Goal: Task Accomplishment & Management: Manage account settings

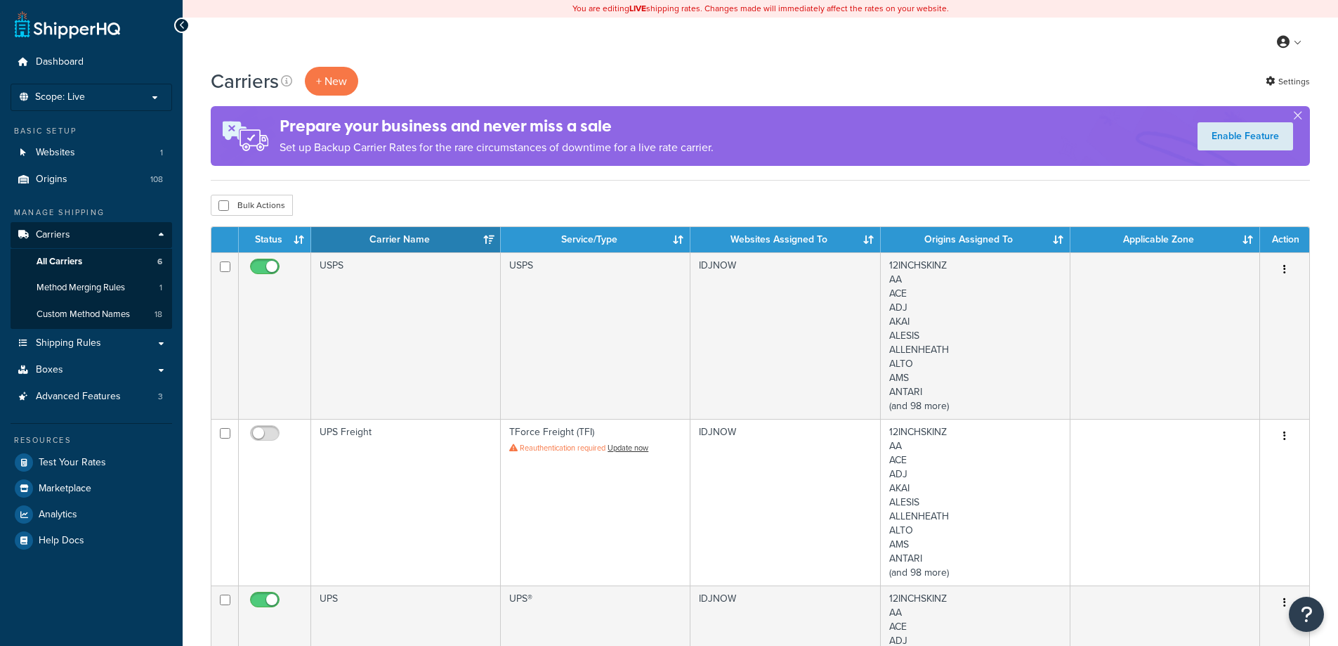
click at [64, 263] on span "All Carriers" at bounding box center [60, 262] width 46 height 12
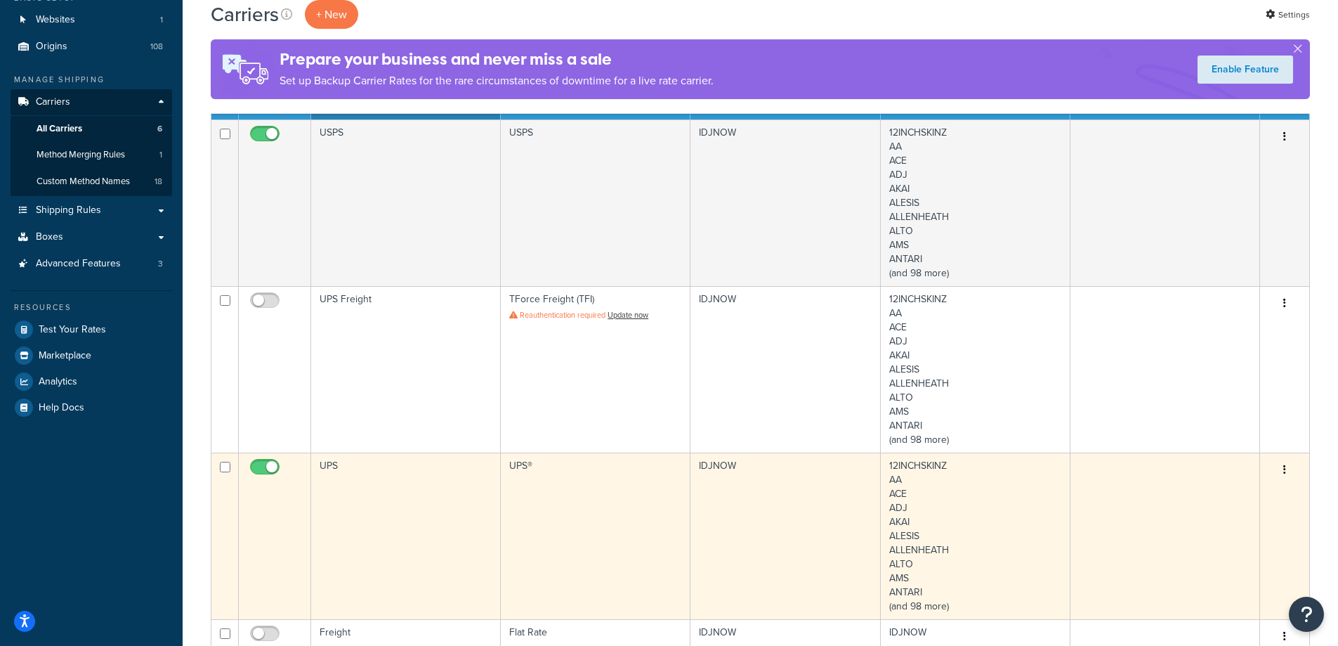
scroll to position [281, 0]
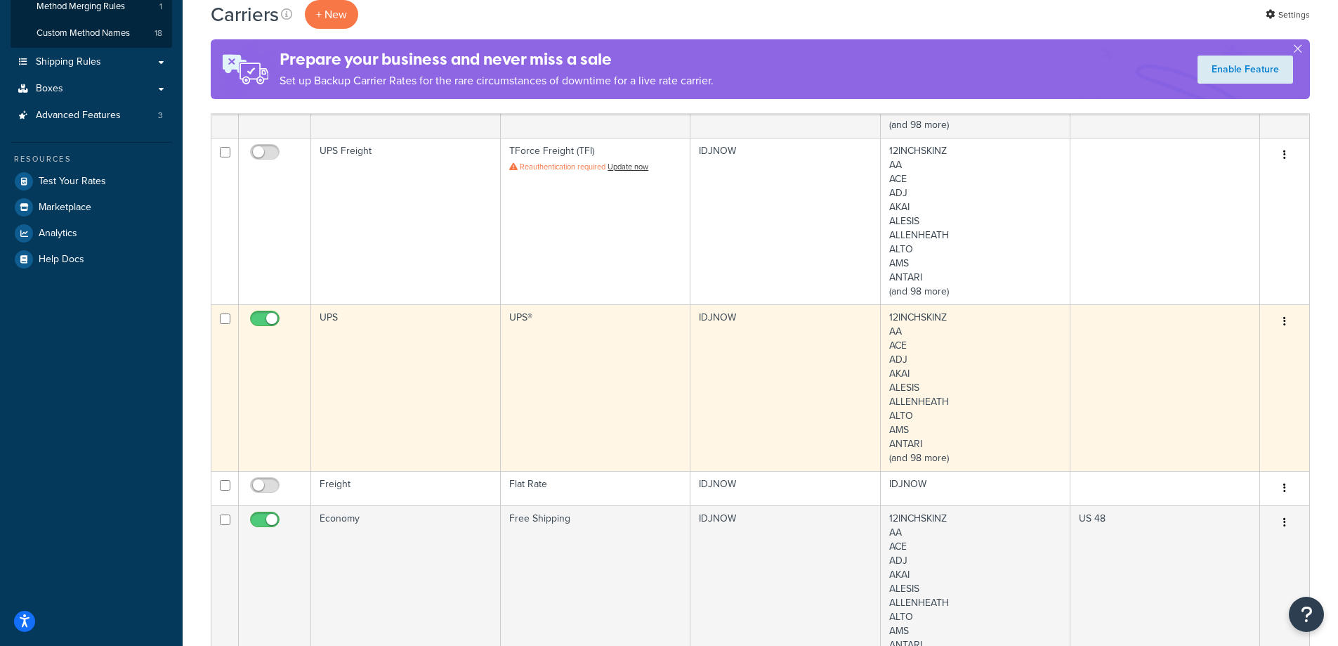
click at [1290, 324] on button "button" at bounding box center [1285, 321] width 20 height 22
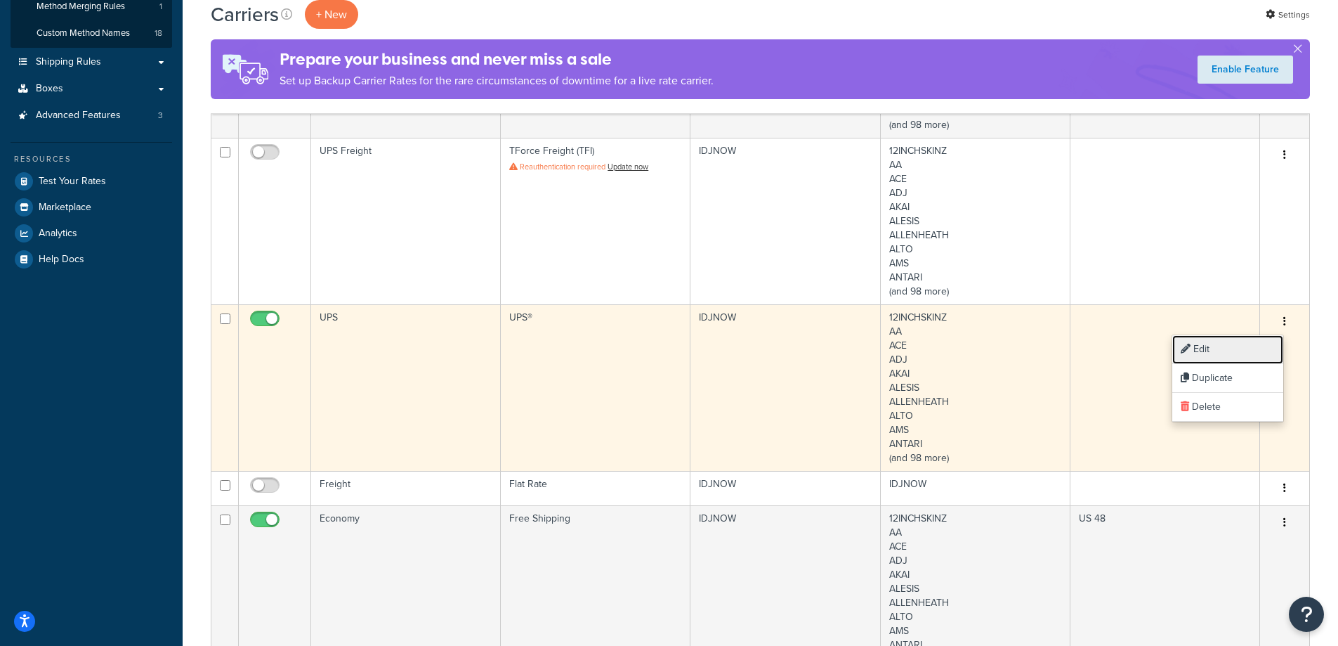
click at [1224, 345] on link "Edit" at bounding box center [1227, 349] width 111 height 29
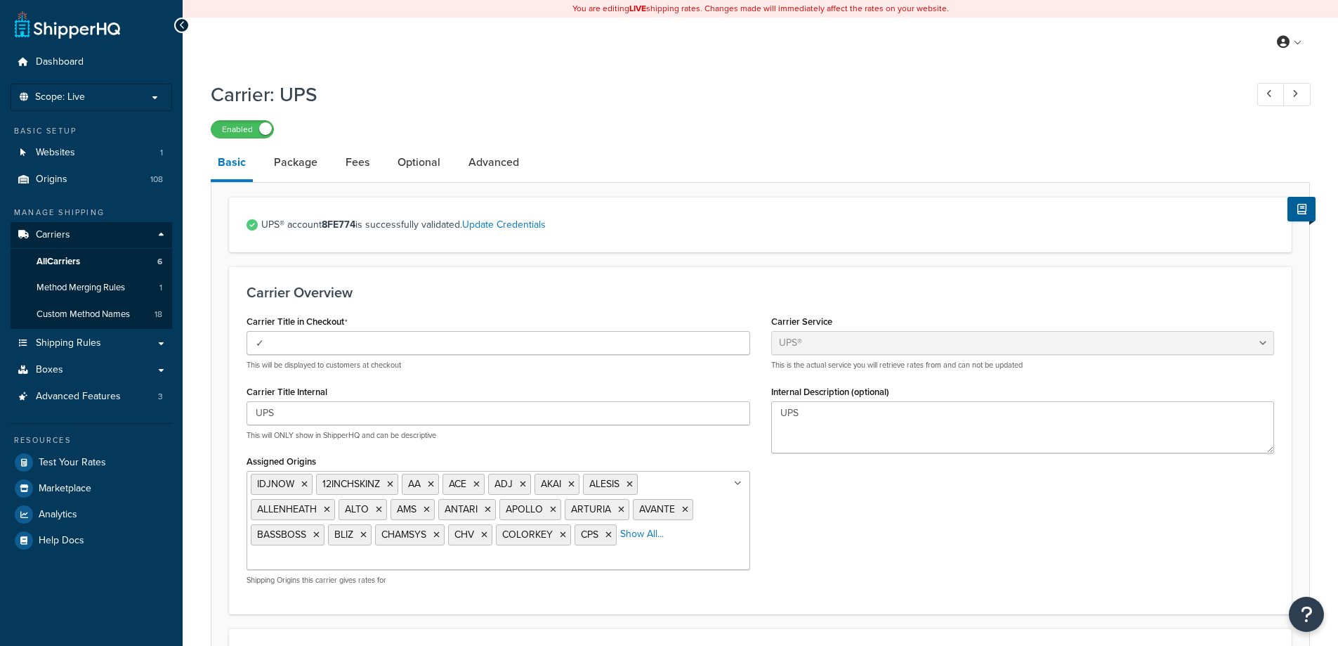
select select "ups"
click at [502, 222] on link "Update Credentials" at bounding box center [504, 224] width 84 height 15
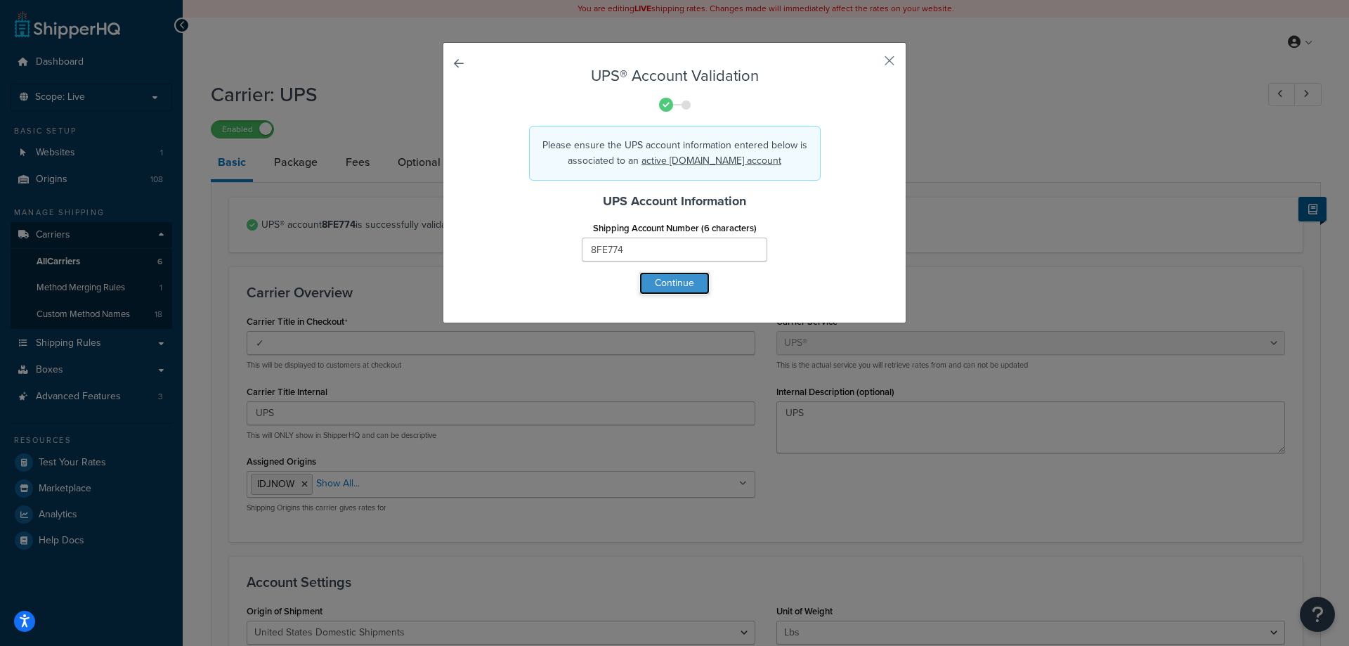
click at [666, 284] on button "Continue" at bounding box center [674, 283] width 70 height 22
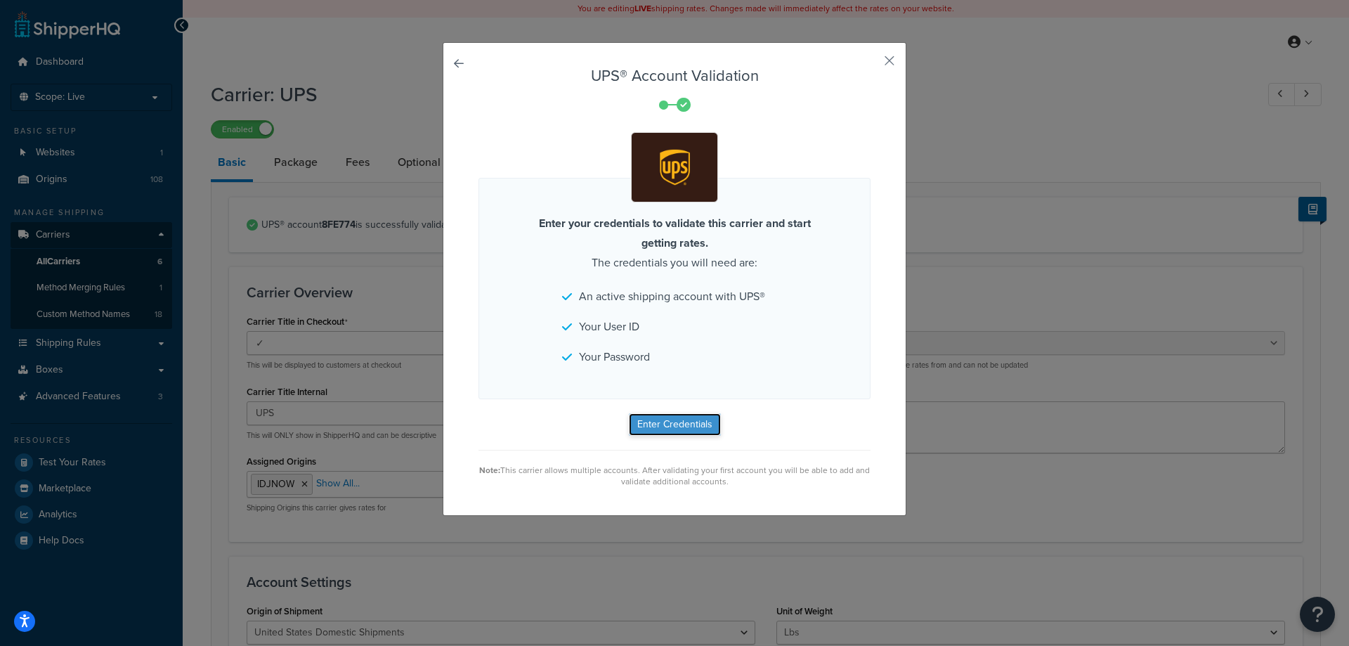
click at [674, 425] on button "Enter Credentials" at bounding box center [675, 424] width 92 height 22
click at [653, 423] on button "Enter Credentials" at bounding box center [675, 424] width 92 height 22
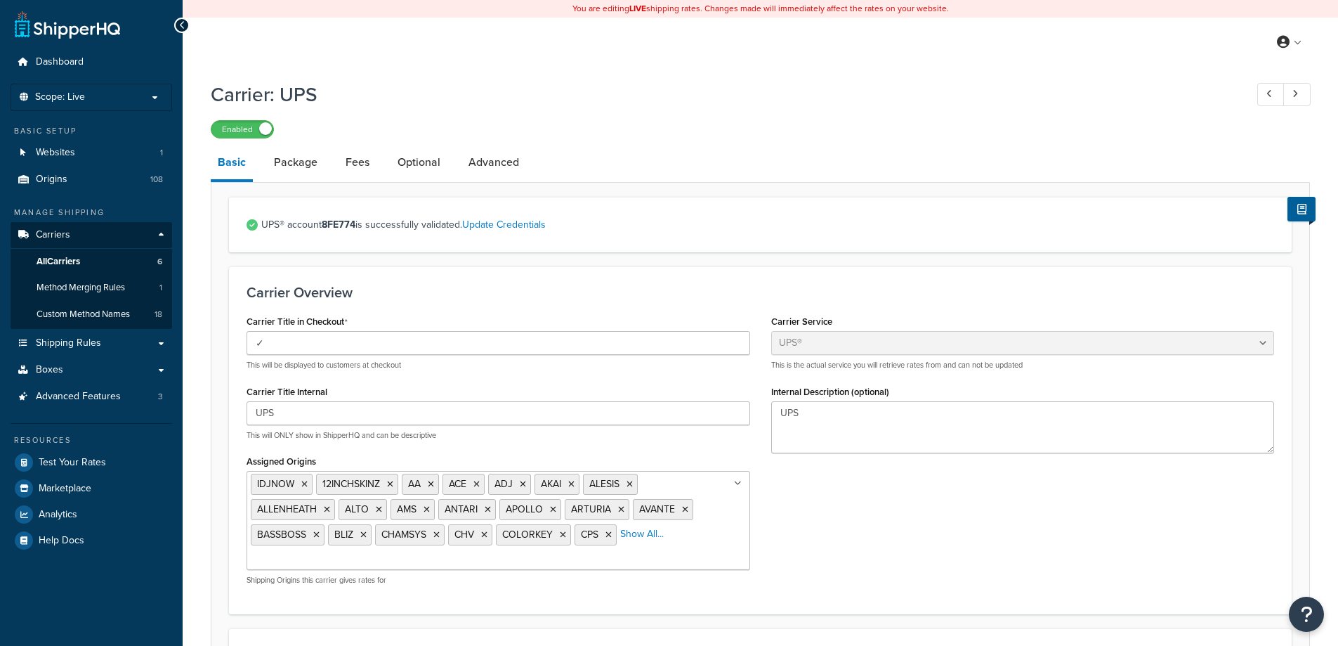
select select "ups"
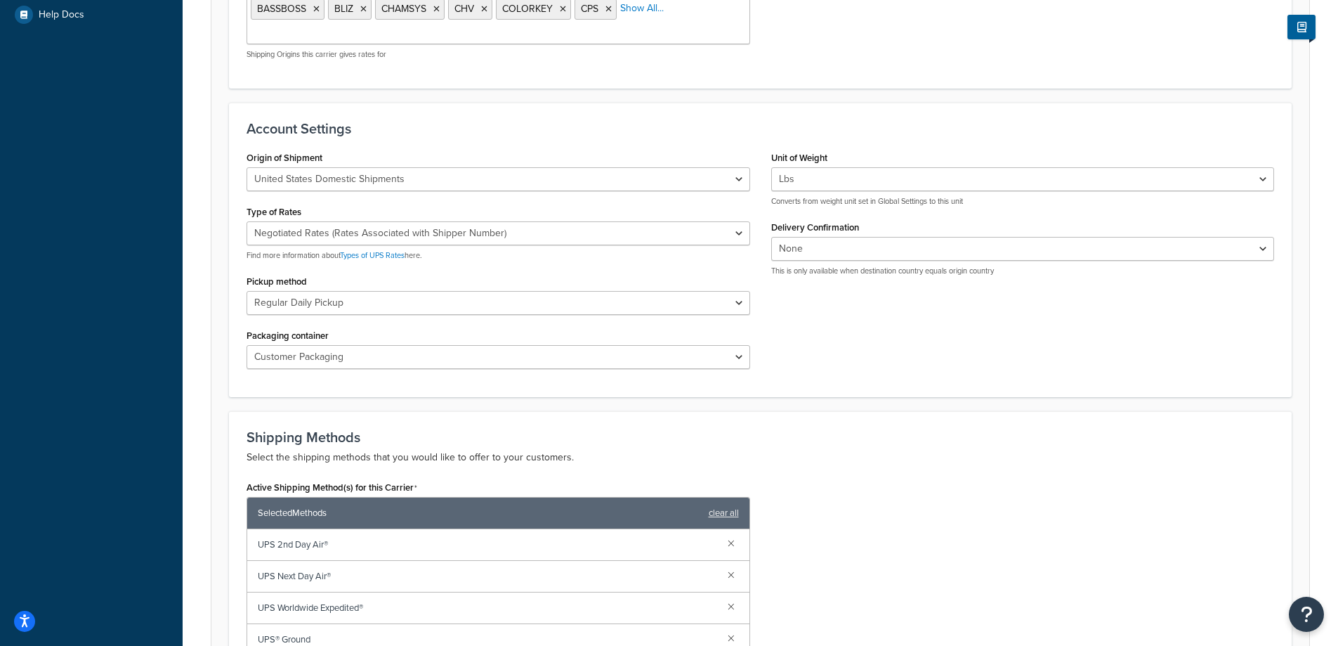
scroll to position [174, 0]
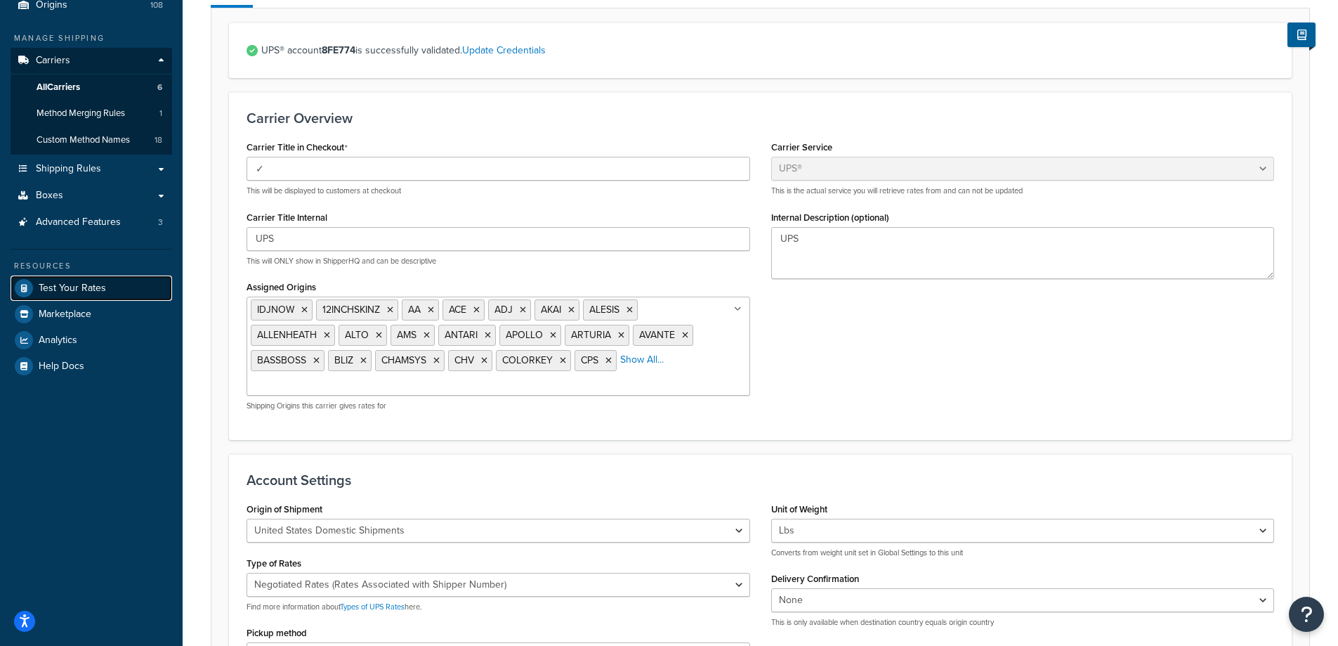
click at [84, 287] on span "Test Your Rates" at bounding box center [72, 288] width 67 height 12
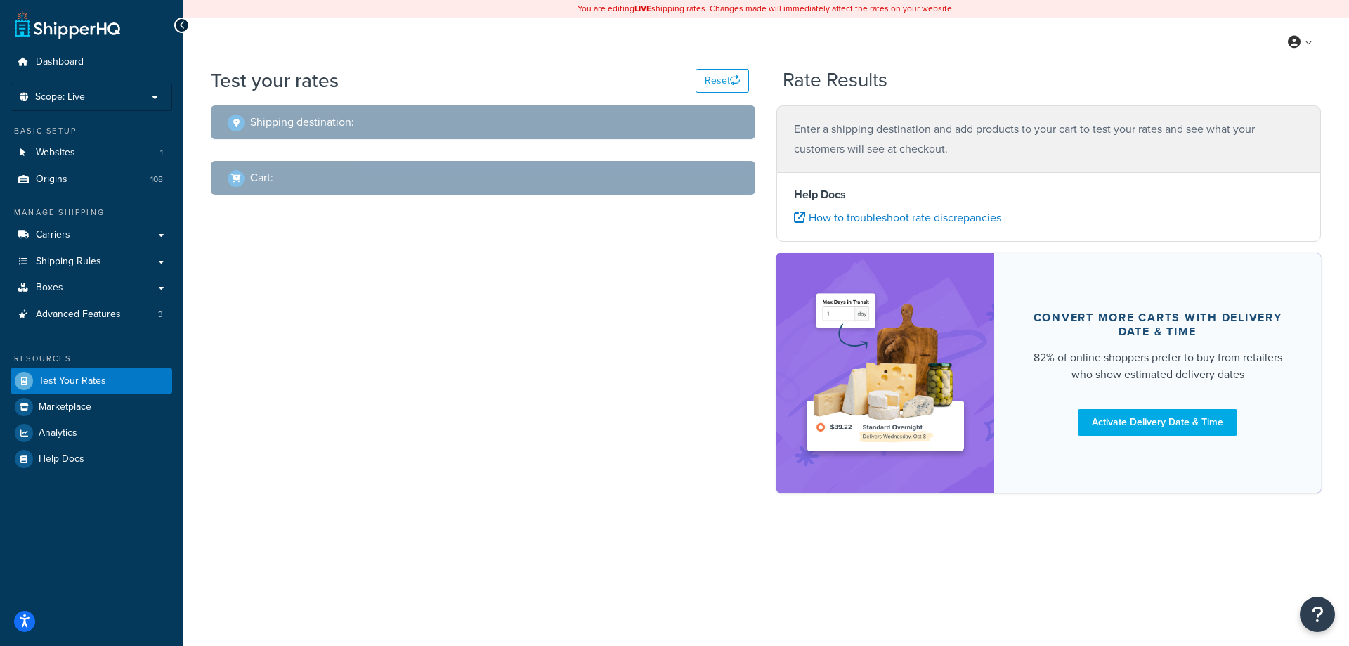
select select "[GEOGRAPHIC_DATA]"
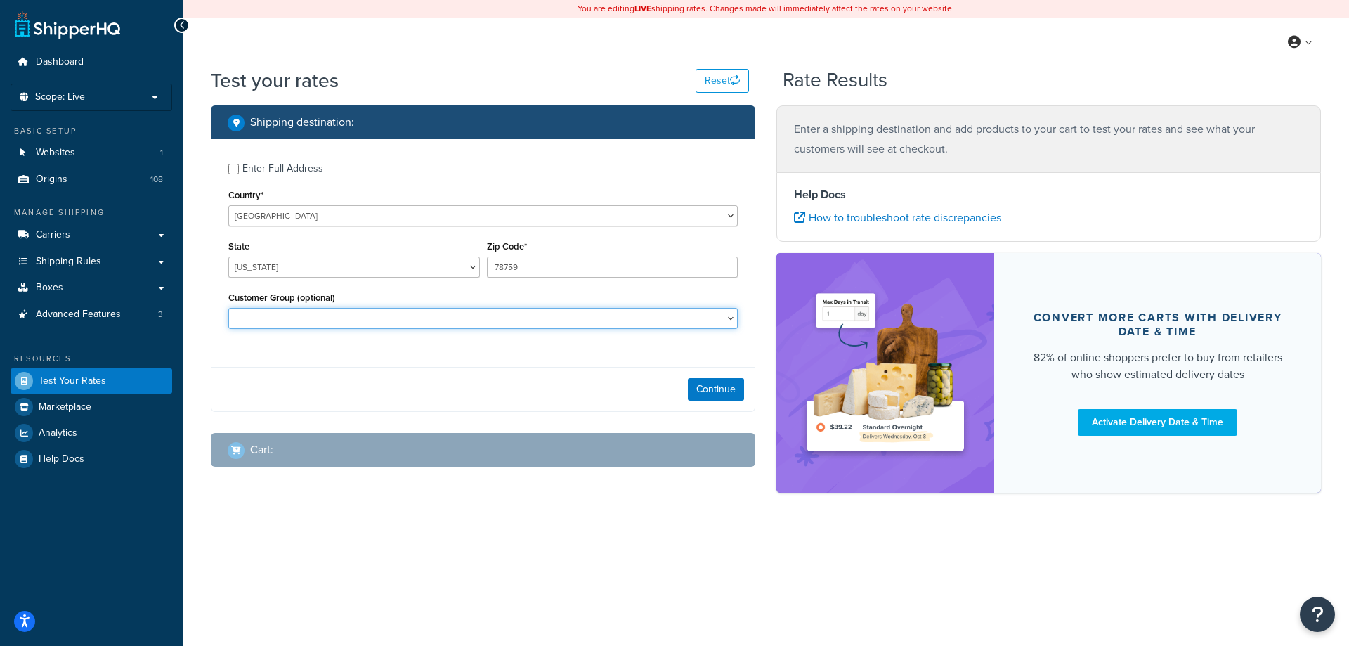
click at [313, 317] on select "Free_Ship Logged In Not Logged in Retail Temp Ship Wholesale" at bounding box center [482, 318] width 509 height 21
click at [351, 577] on div "You are editing LIVE shipping rates. Changes made will immediately affect the r…" at bounding box center [766, 323] width 1166 height 646
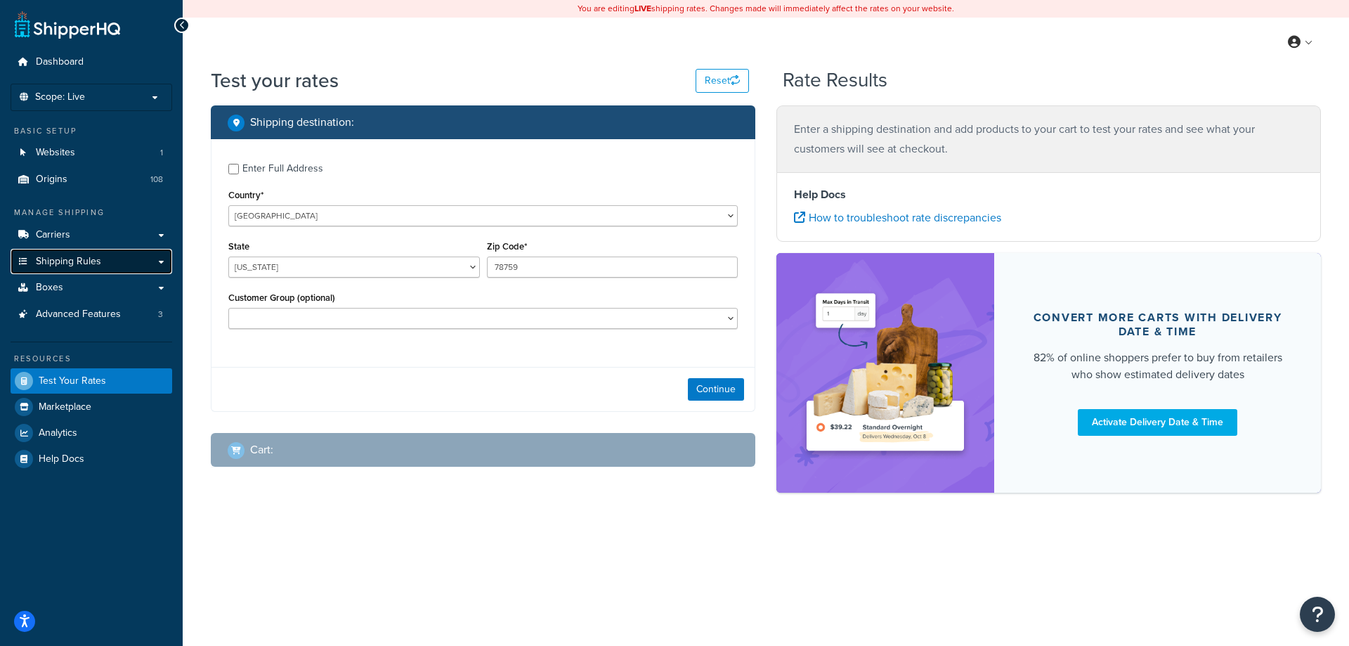
click at [71, 261] on span "Shipping Rules" at bounding box center [68, 262] width 65 height 12
